Goal: Information Seeking & Learning: Check status

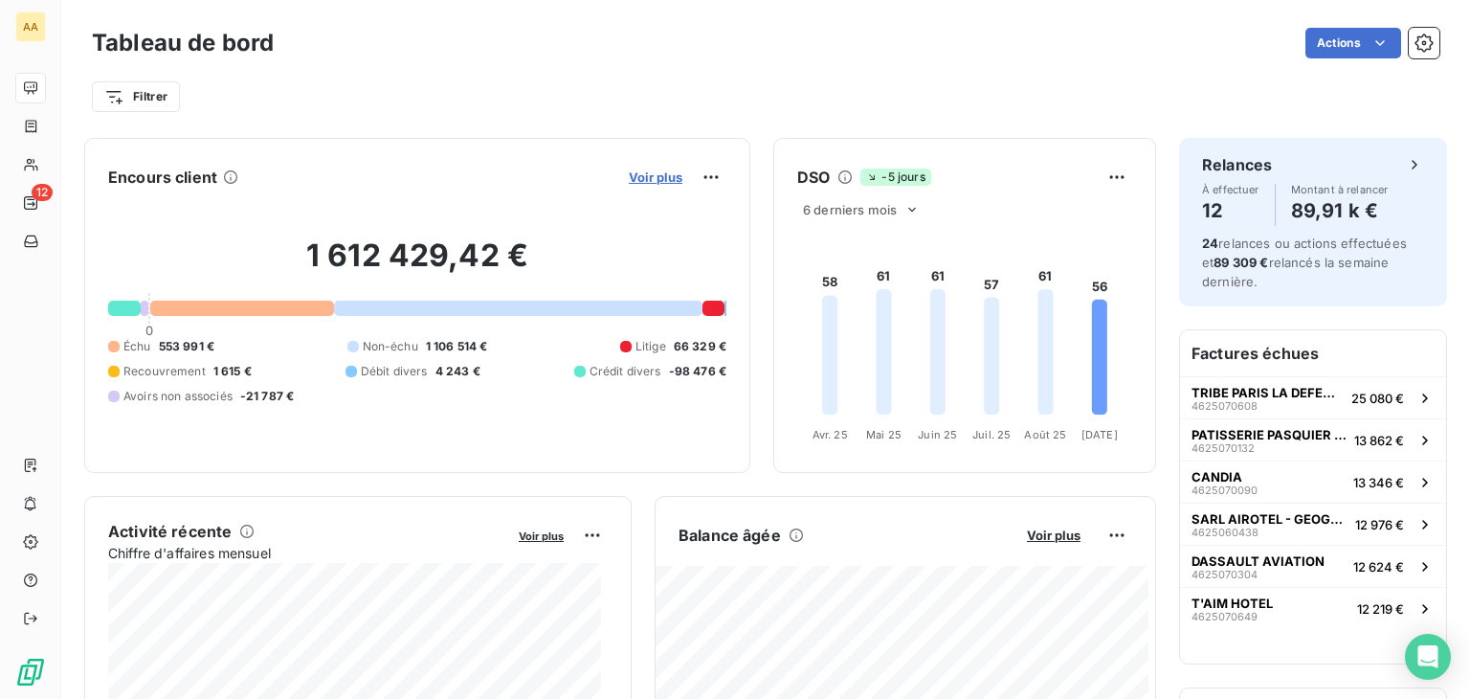
click at [647, 173] on span "Voir plus" at bounding box center [656, 176] width 54 height 15
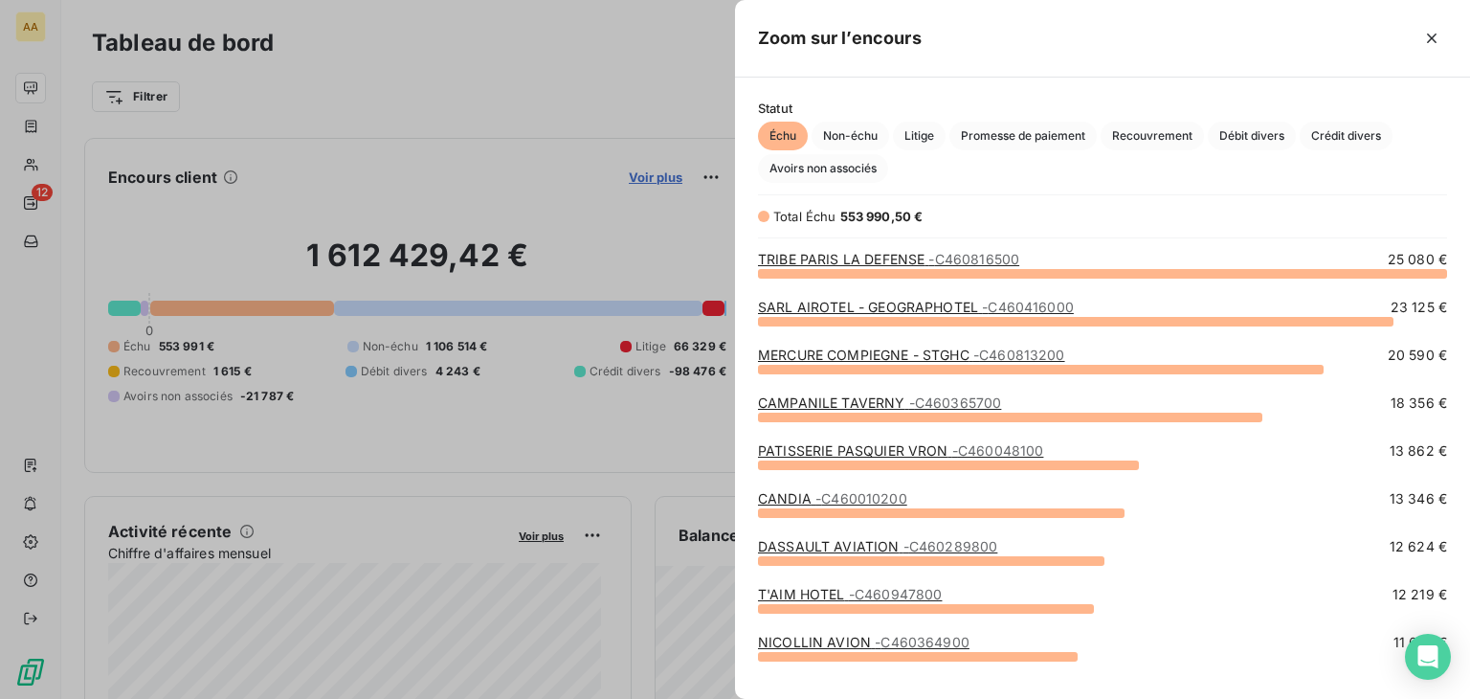
scroll to position [411, 720]
click at [917, 258] on link "TRIBE PARIS LA DEFENSE - C460816500" at bounding box center [888, 259] width 261 height 16
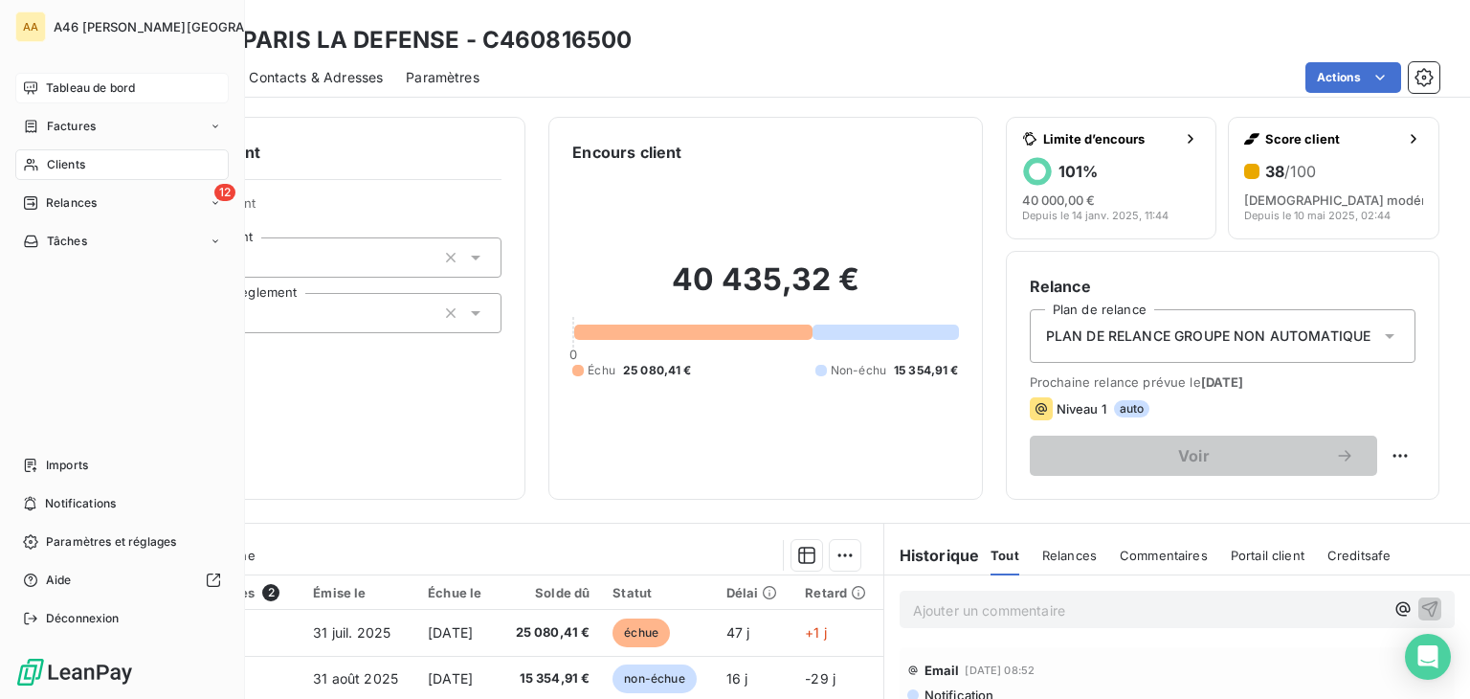
click at [102, 94] on span "Tableau de bord" at bounding box center [90, 87] width 89 height 17
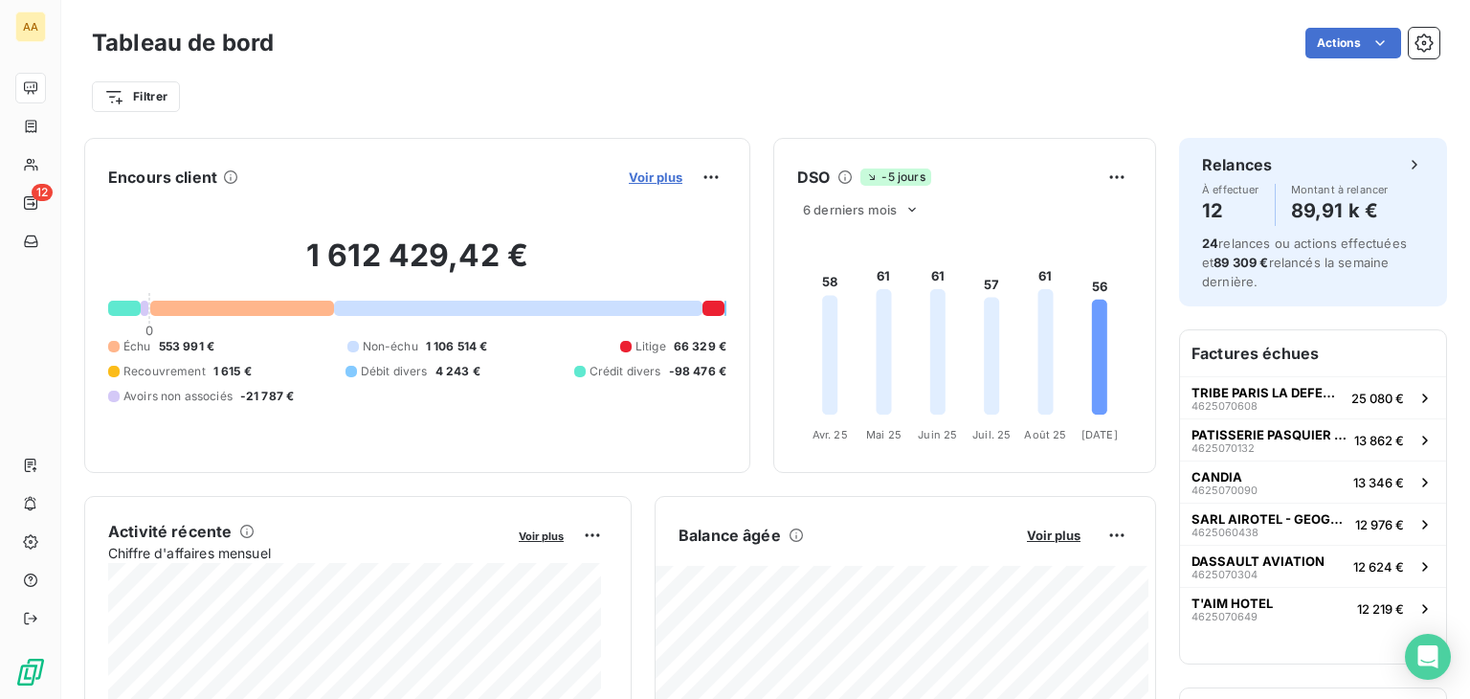
click at [642, 173] on span "Voir plus" at bounding box center [656, 176] width 54 height 15
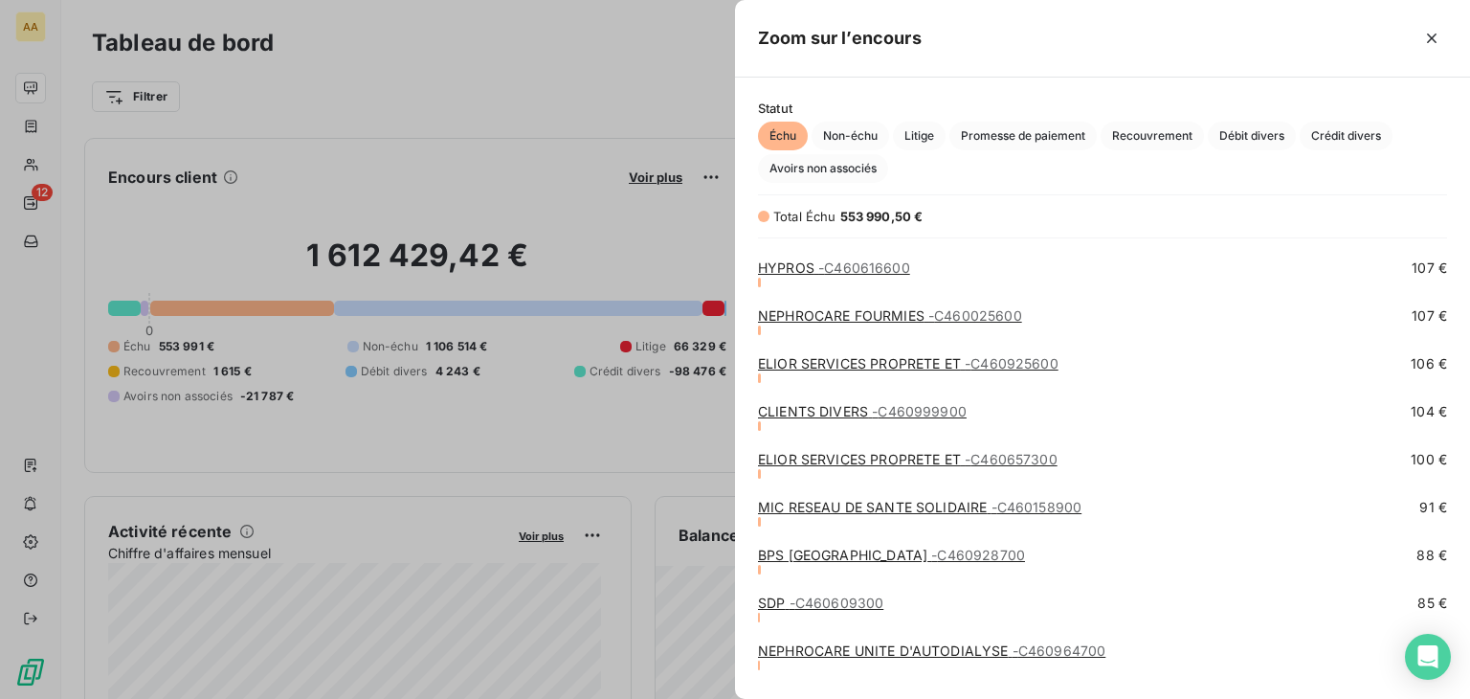
scroll to position [8232, 0]
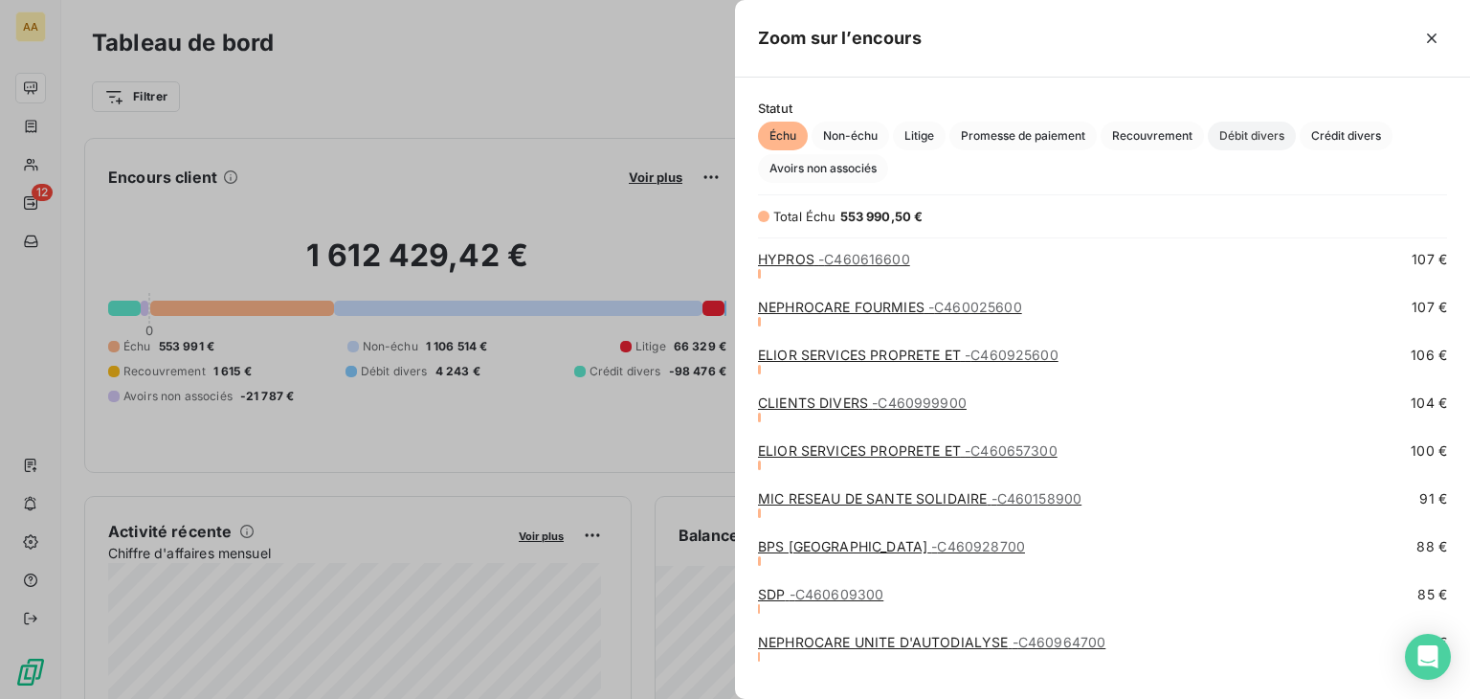
click at [1266, 123] on span "Débit divers" at bounding box center [1252, 136] width 88 height 29
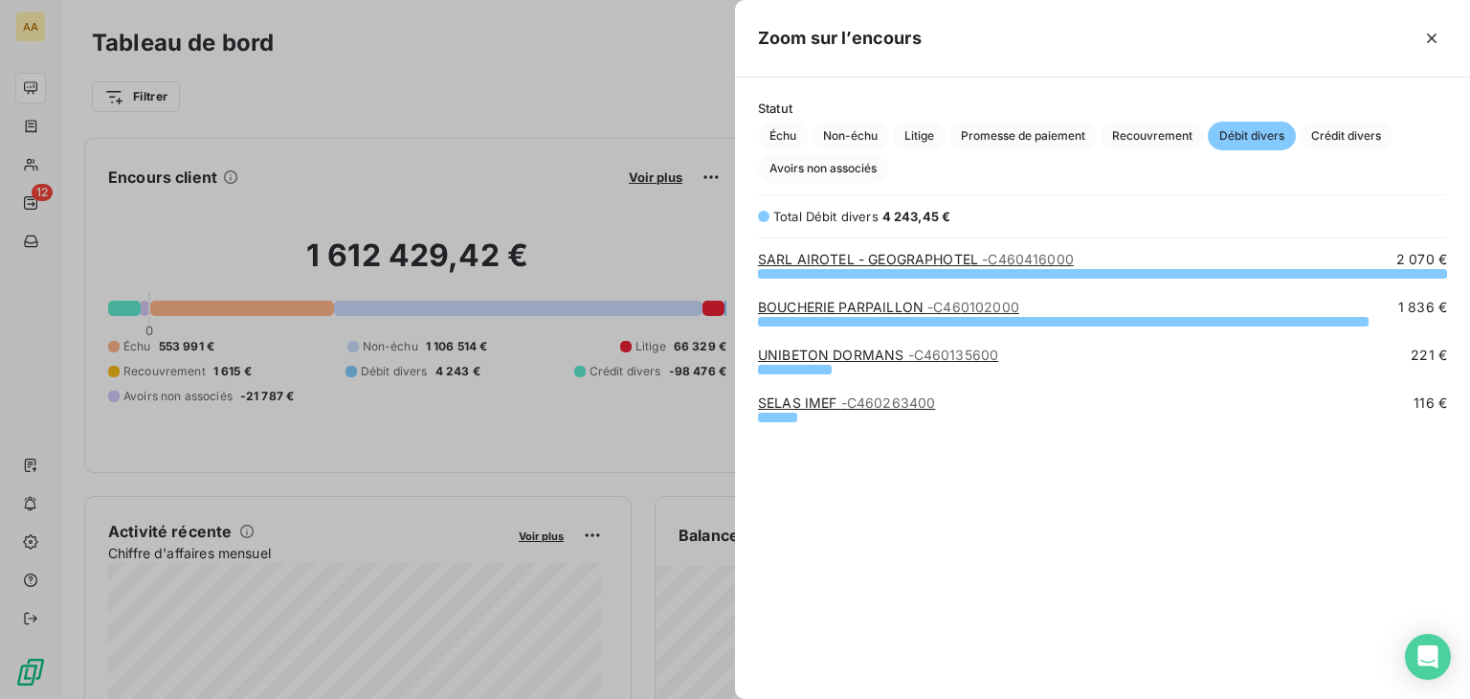
scroll to position [411, 720]
click at [1342, 129] on span "Crédit divers" at bounding box center [1346, 136] width 93 height 29
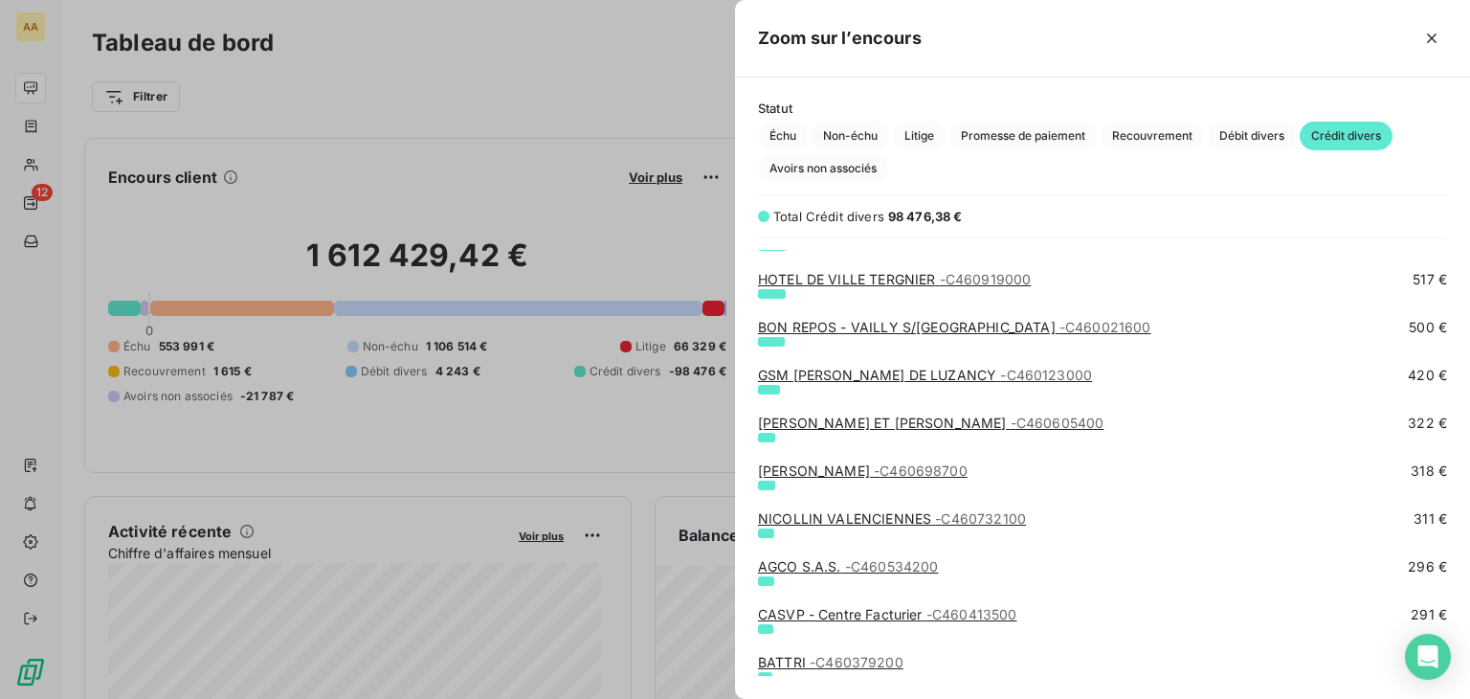
scroll to position [985, 0]
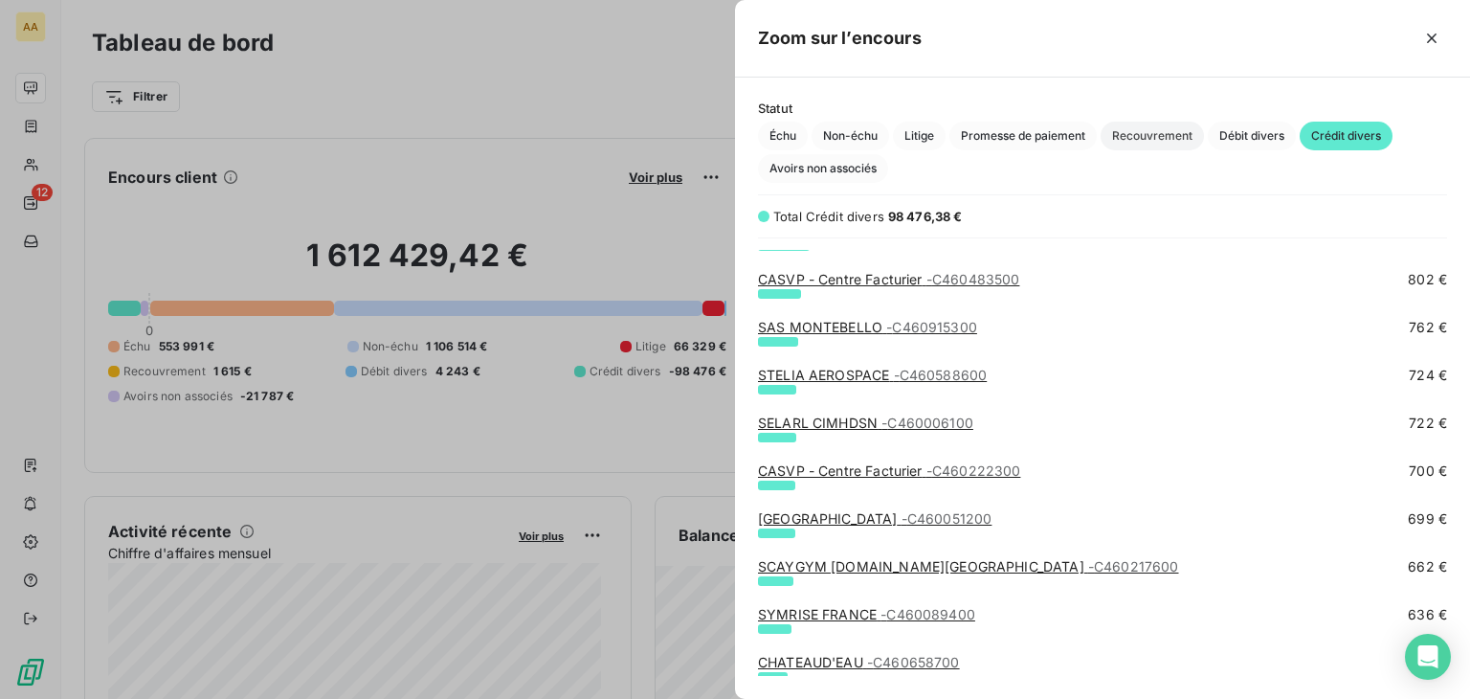
click at [1165, 138] on span "Recouvrement" at bounding box center [1152, 136] width 103 height 29
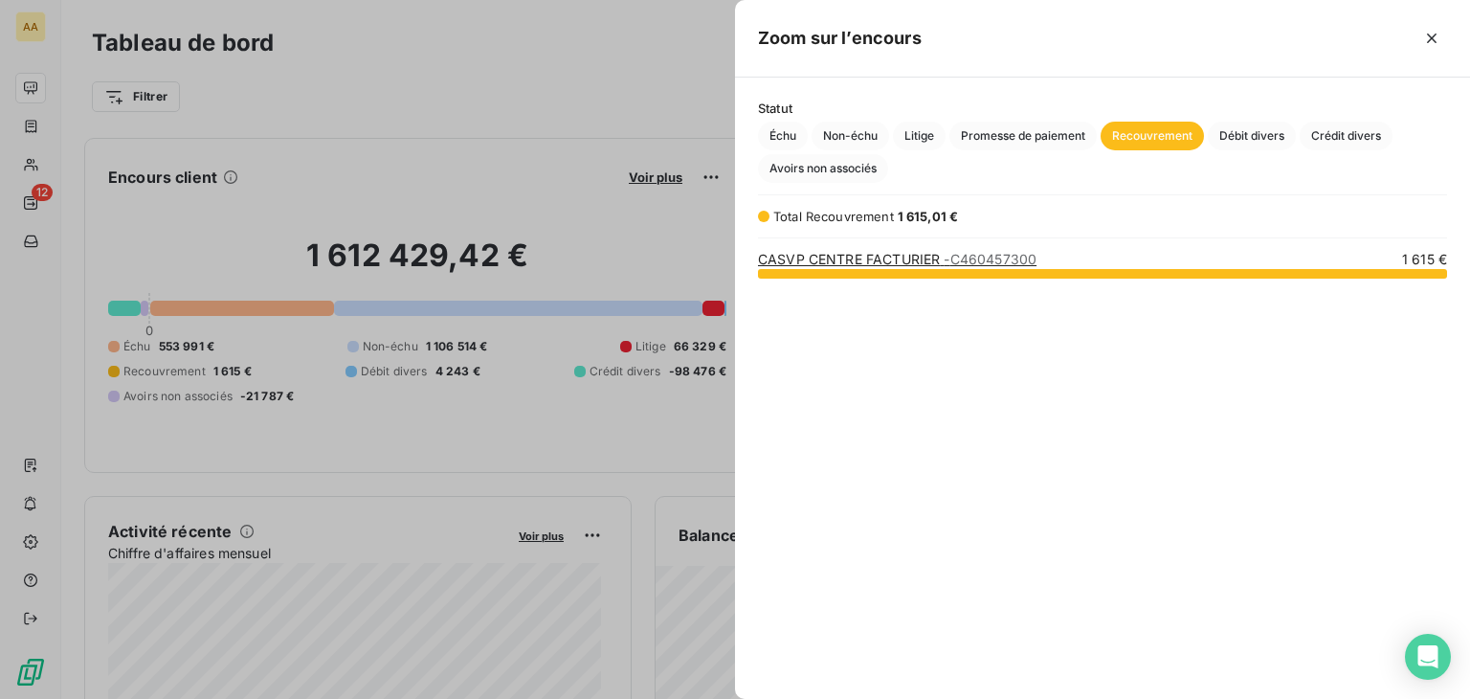
scroll to position [411, 720]
click at [997, 258] on span "- C460457300" at bounding box center [990, 259] width 93 height 16
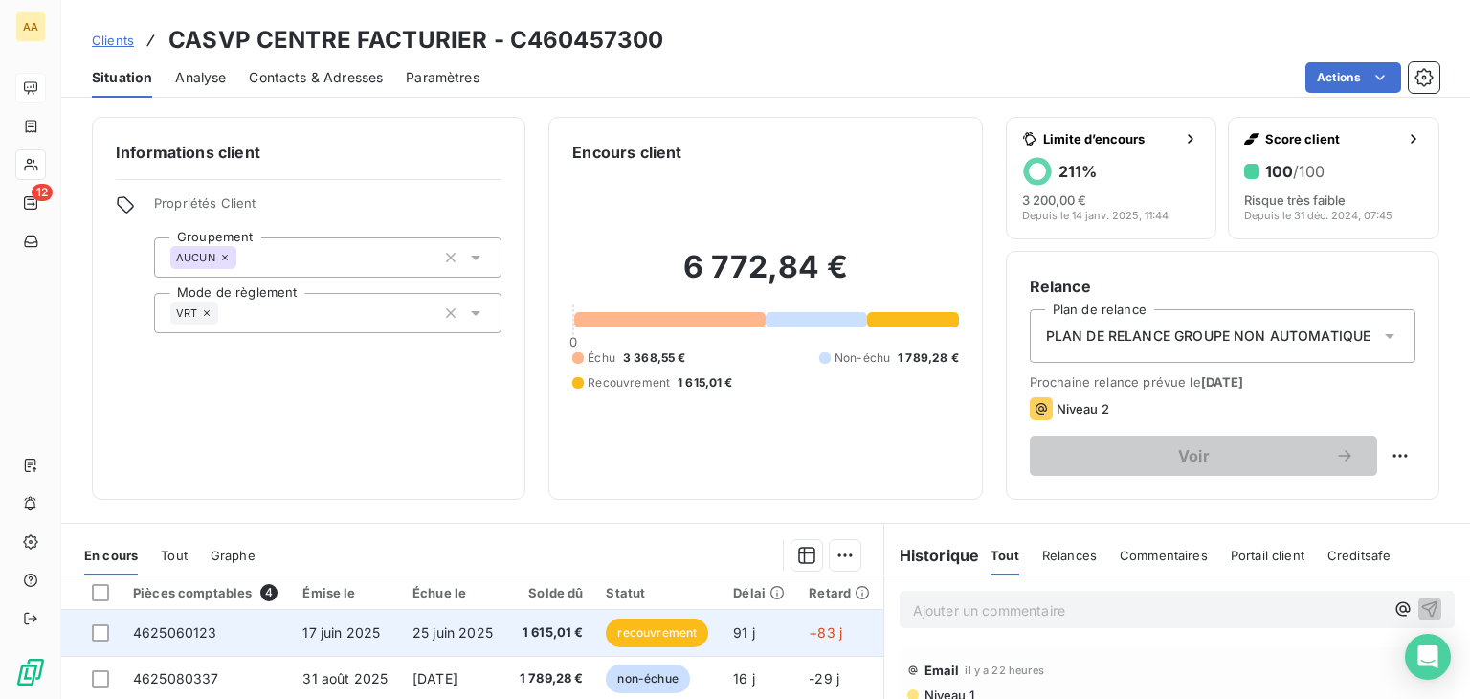
click at [215, 633] on td "4625060123" at bounding box center [206, 633] width 169 height 46
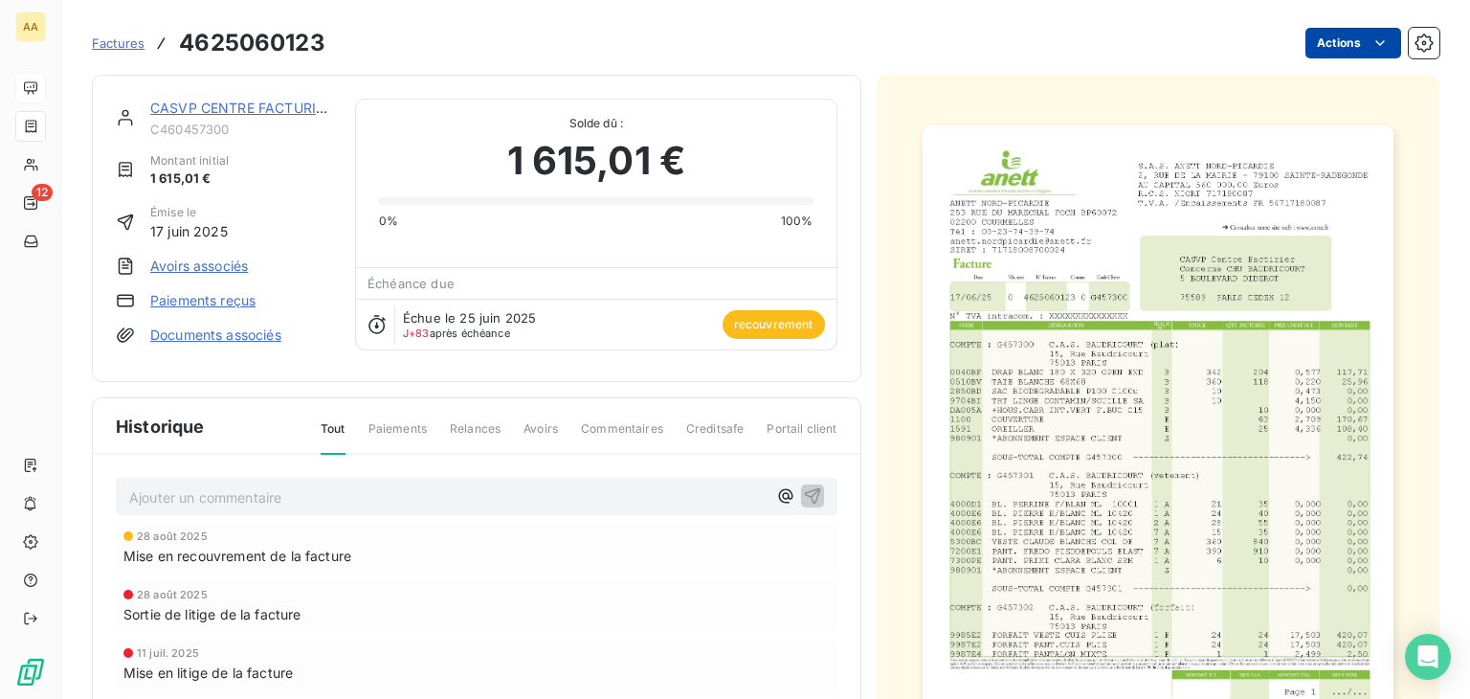
click at [1339, 39] on html "AA 12 Factures 4625060123 Actions CASVP CENTRE FACTURIER C460457300 Montant ini…" at bounding box center [735, 349] width 1470 height 699
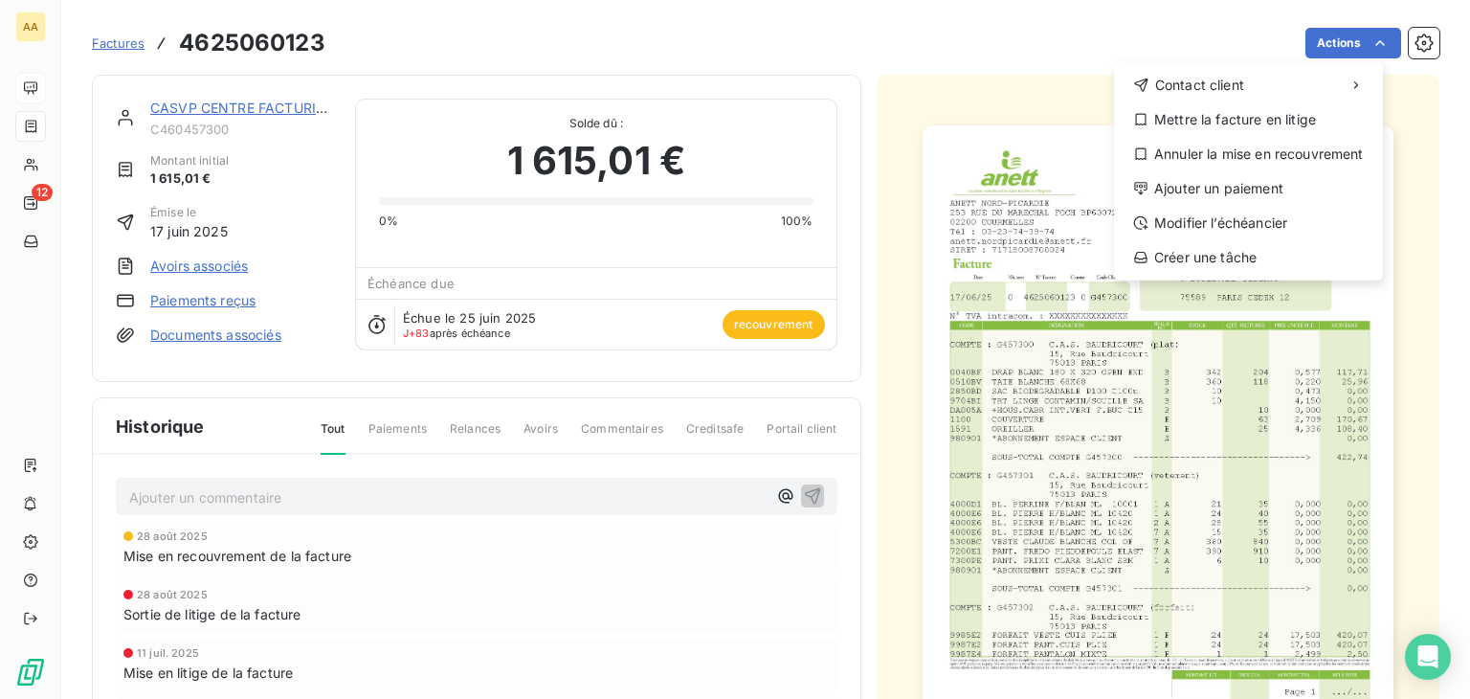
click at [750, 573] on html "AA 12 Factures [PHONE_NUMBER] Actions Contact client Mettre la facture en litig…" at bounding box center [735, 349] width 1470 height 699
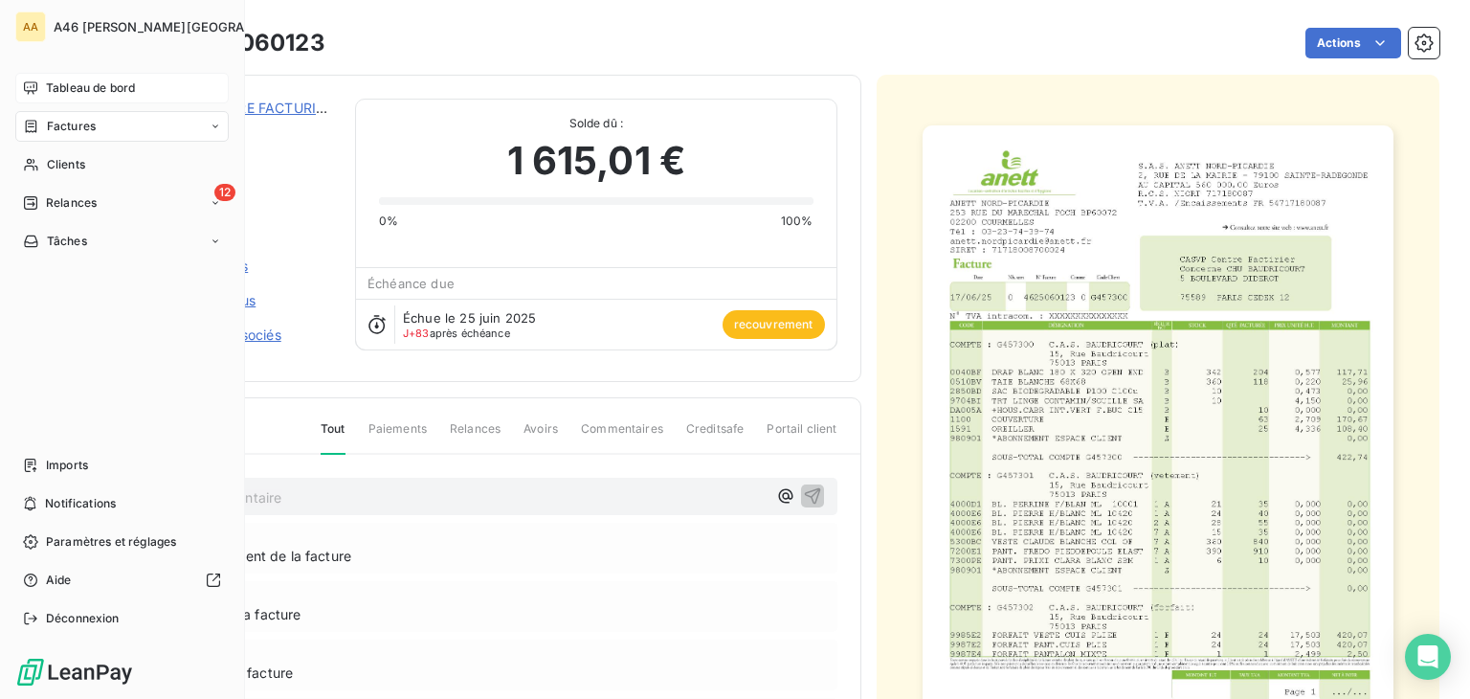
click at [100, 91] on span "Tableau de bord" at bounding box center [90, 87] width 89 height 17
